Goal: Communication & Community: Answer question/provide support

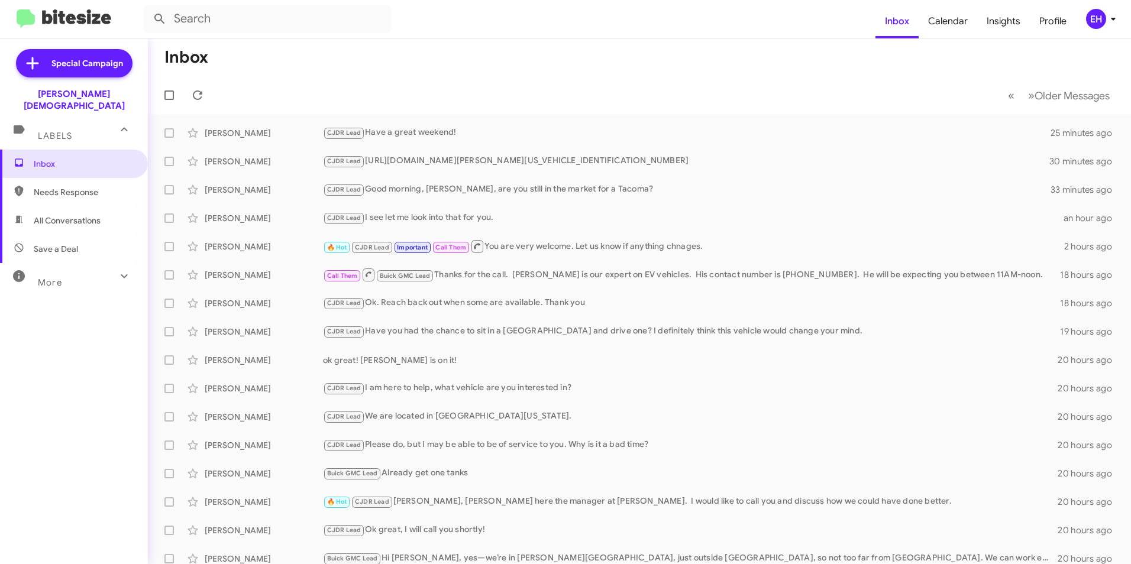
click at [88, 186] on span "Needs Response" at bounding box center [84, 192] width 101 height 12
type input "in:needs-response"
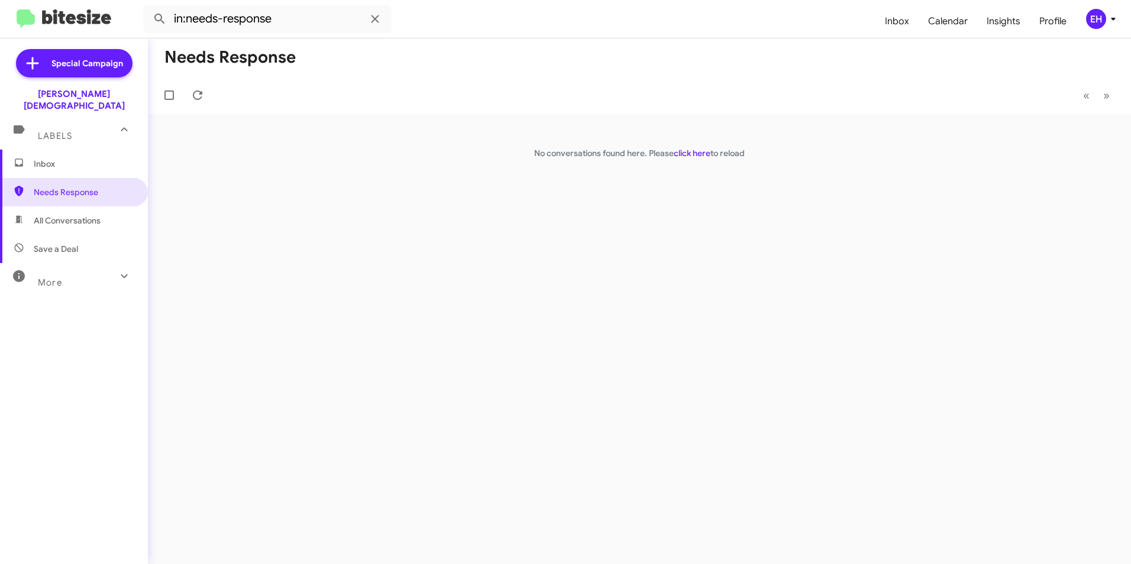
click at [36, 158] on span "Inbox" at bounding box center [84, 164] width 101 height 12
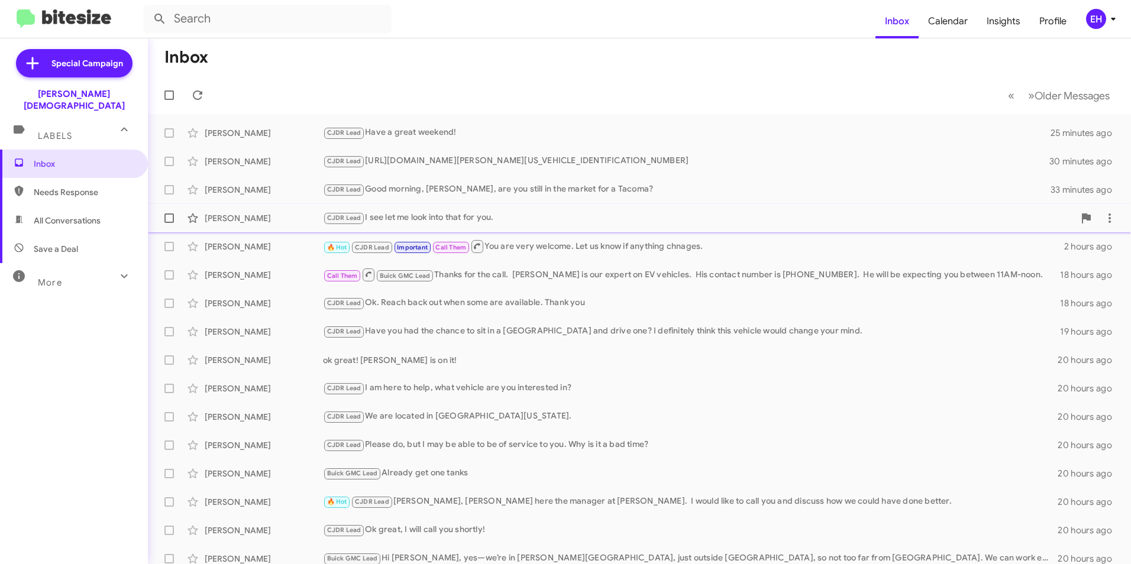
click at [393, 212] on div "CJDR Lead I see let me look into that for you." at bounding box center [698, 218] width 751 height 14
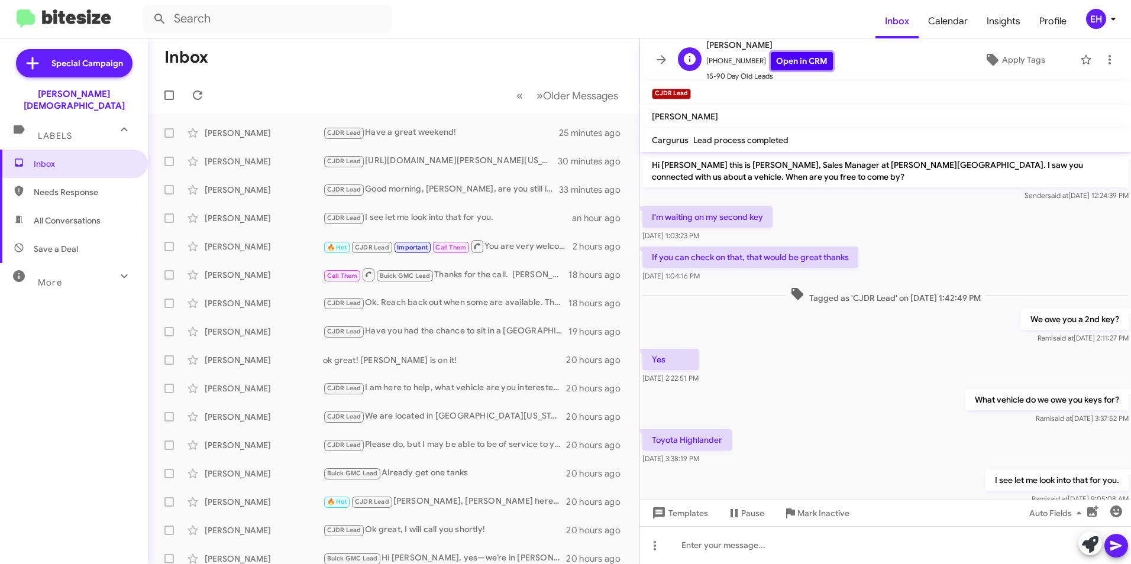
click at [793, 59] on link "Open in CRM" at bounding box center [802, 61] width 62 height 18
click at [399, 188] on div "CJDR Lead Good morning, [PERSON_NAME], are you still in the market for a Tacoma?" at bounding box center [453, 190] width 260 height 14
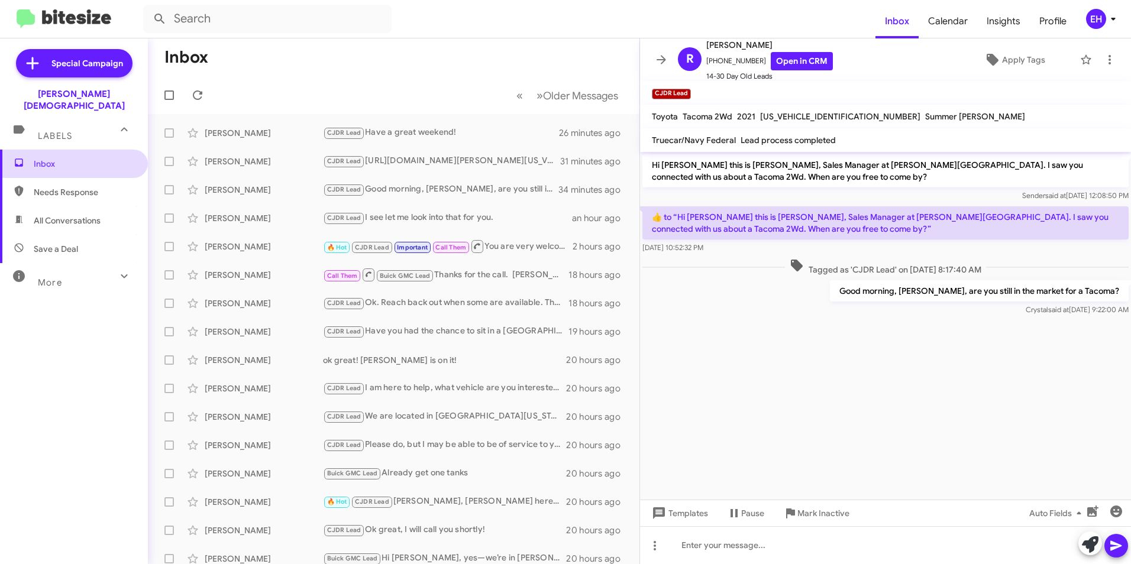
click at [86, 158] on span "Inbox" at bounding box center [84, 164] width 101 height 12
